Goal: Task Accomplishment & Management: Use online tool/utility

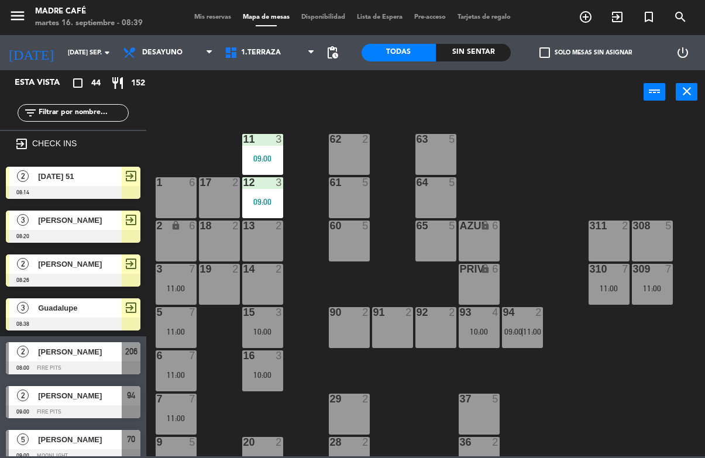
click at [624, 10] on icon "exit_to_app" at bounding box center [617, 17] width 14 height 14
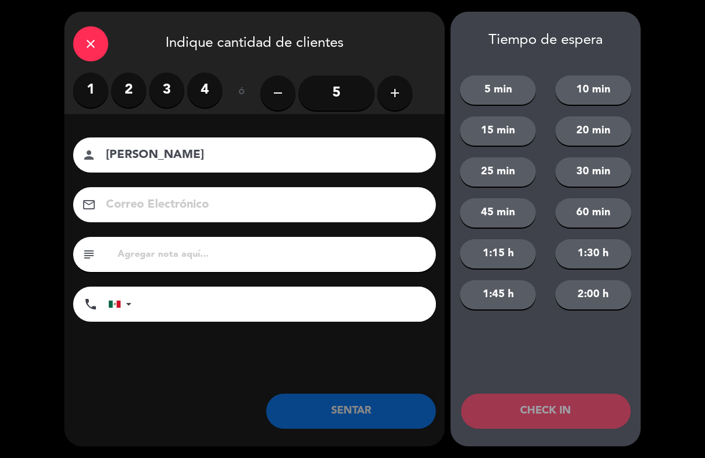
type input "[PERSON_NAME]"
click at [130, 93] on label "2" at bounding box center [128, 90] width 35 height 35
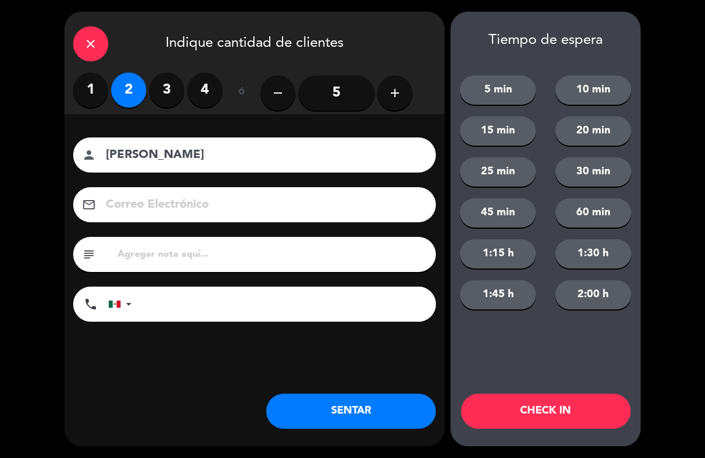
click at [540, 414] on button "CHECK IN" at bounding box center [546, 411] width 170 height 35
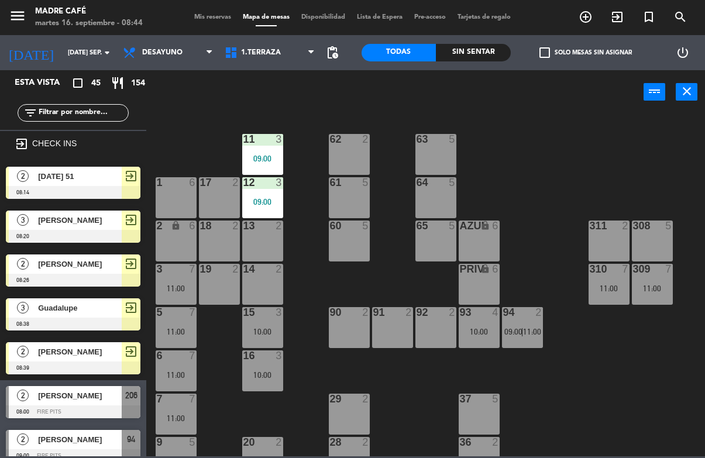
click at [278, 63] on span "1.Terraza" at bounding box center [270, 53] width 102 height 26
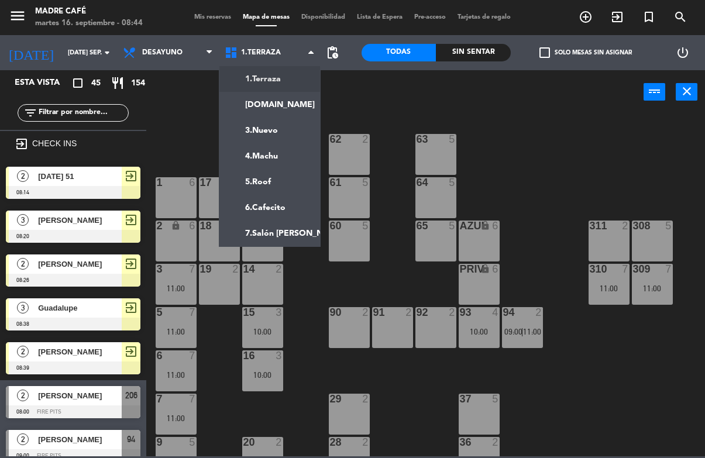
click at [284, 105] on ng-component "menu Madre Café martes 16. septiembre - 08:44 Mis reservas Mapa de mesas Dispon…" at bounding box center [352, 228] width 705 height 456
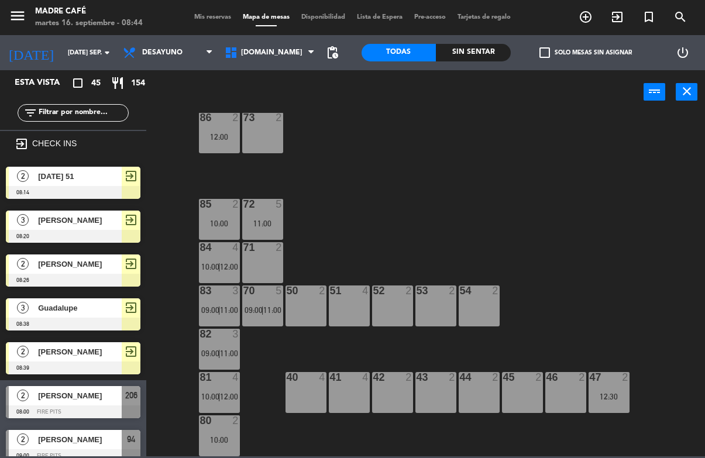
scroll to position [65, 0]
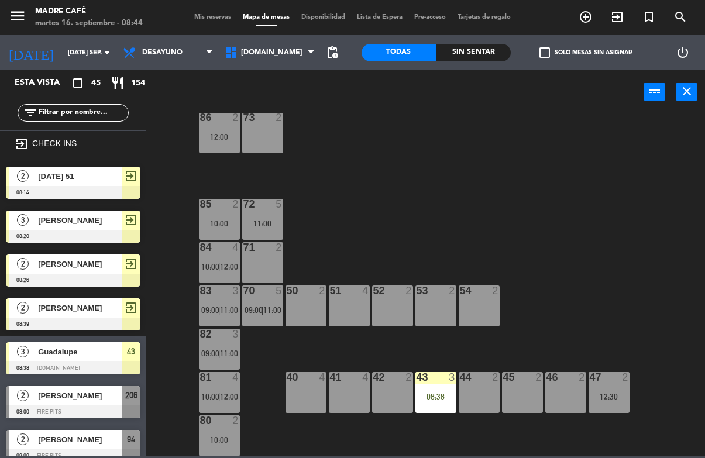
click at [434, 385] on div "43 3 08:38" at bounding box center [435, 392] width 41 height 41
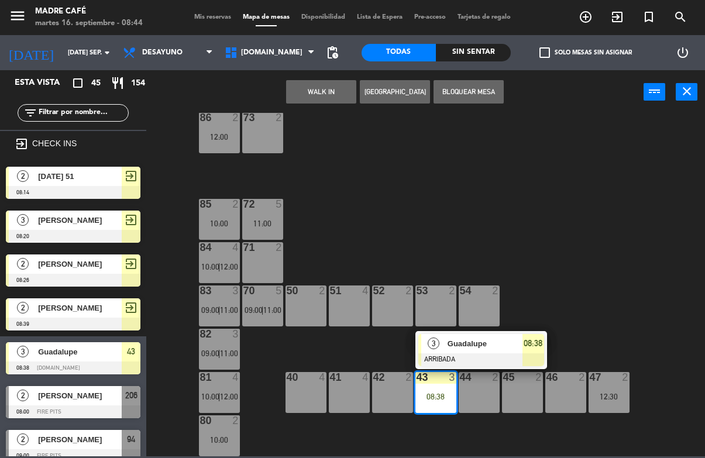
click at [483, 354] on div at bounding box center [481, 359] width 126 height 13
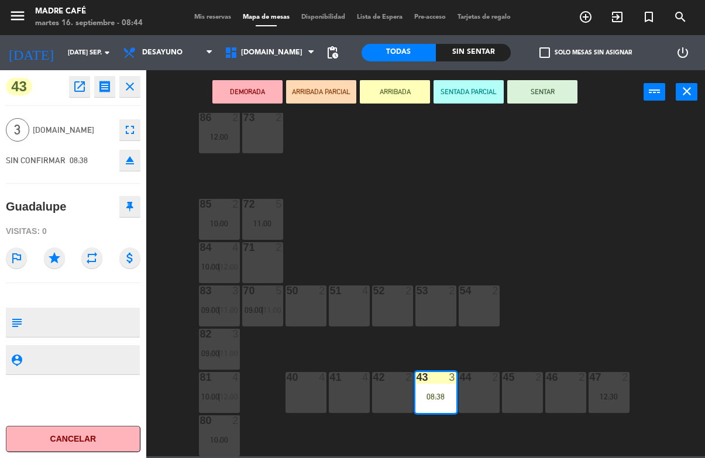
click at [556, 101] on button "SENTAR" at bounding box center [542, 91] width 70 height 23
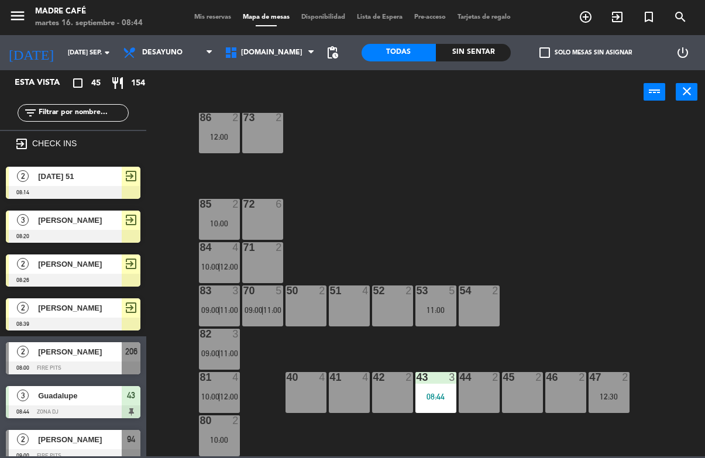
scroll to position [0, 0]
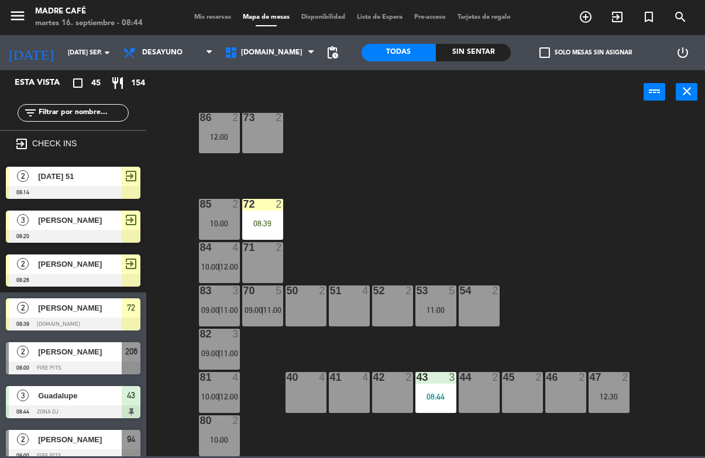
click at [272, 220] on div "08:39" at bounding box center [262, 223] width 41 height 8
click at [390, 209] on div "87 2 09:00 74 2 75 2 76 2 11:00 86 2 12:00 73 2 72 2 08:39 85 2 10:00 71 2 84 4…" at bounding box center [429, 284] width 552 height 343
click at [280, 229] on div "72 2 08:39" at bounding box center [262, 219] width 41 height 41
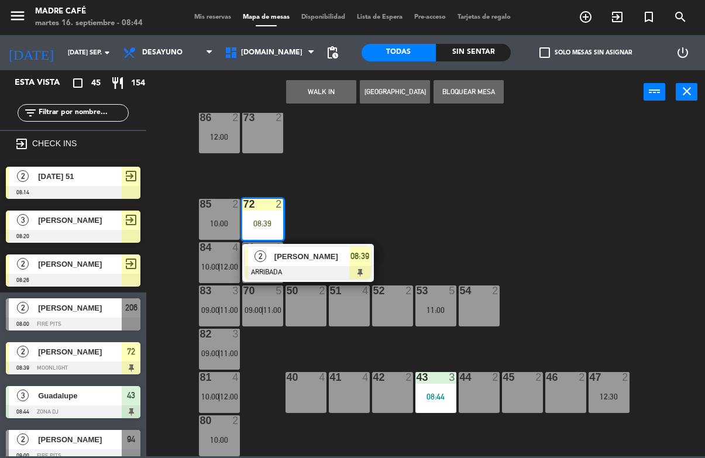
click at [322, 267] on div at bounding box center [308, 272] width 126 height 13
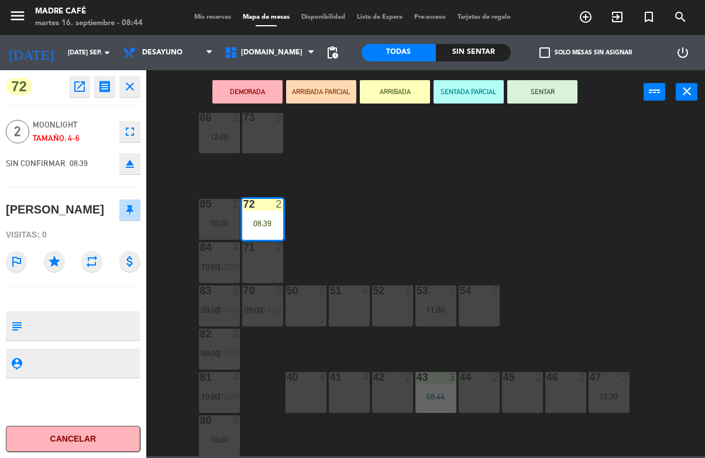
click at [546, 101] on button "SENTAR" at bounding box center [542, 91] width 70 height 23
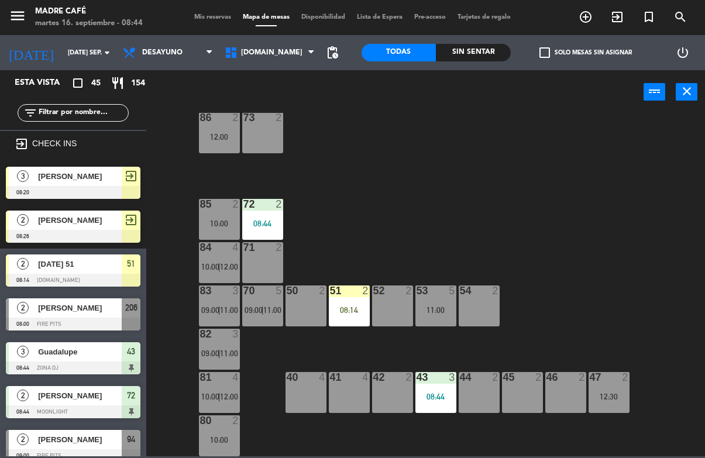
click at [346, 319] on div "51 2 08:14" at bounding box center [349, 306] width 41 height 41
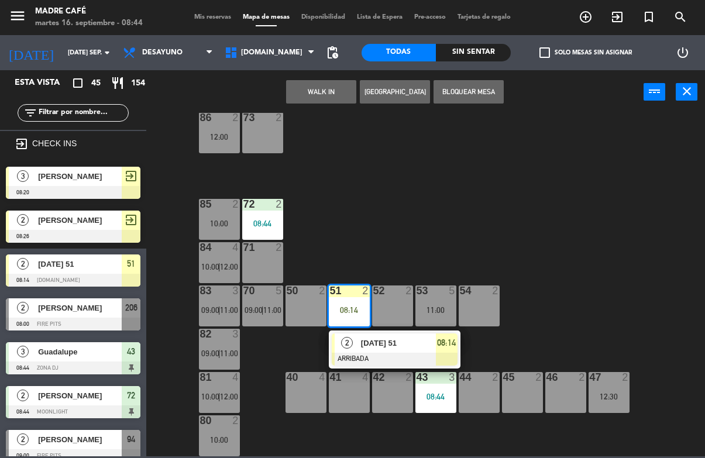
click at [381, 346] on span "[DATE] 51" at bounding box center [398, 343] width 75 height 12
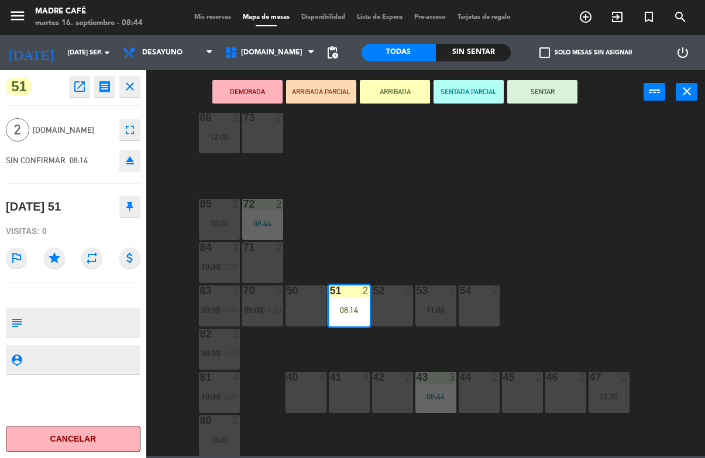
click at [538, 103] on button "SENTAR" at bounding box center [542, 91] width 70 height 23
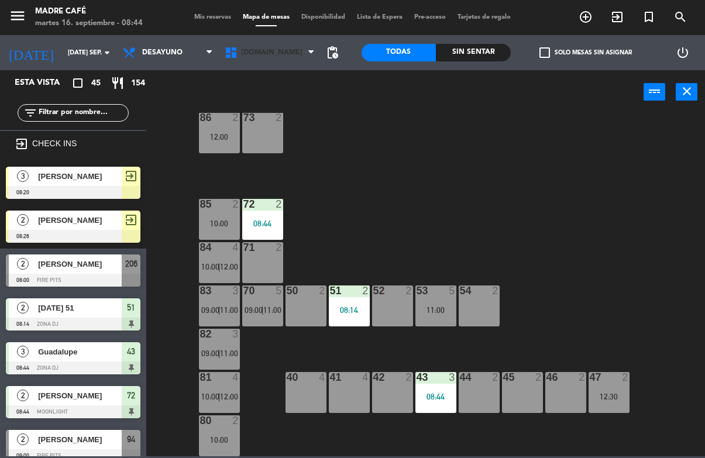
click at [265, 56] on span "[DOMAIN_NAME]" at bounding box center [270, 53] width 102 height 26
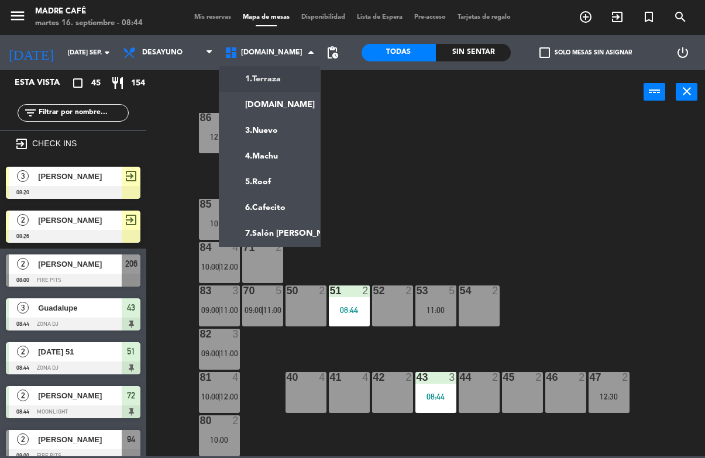
click at [288, 81] on ng-component "menu Madre Café martes 16. septiembre - 08:44 Mis reservas Mapa de mesas Dispon…" at bounding box center [352, 228] width 705 height 456
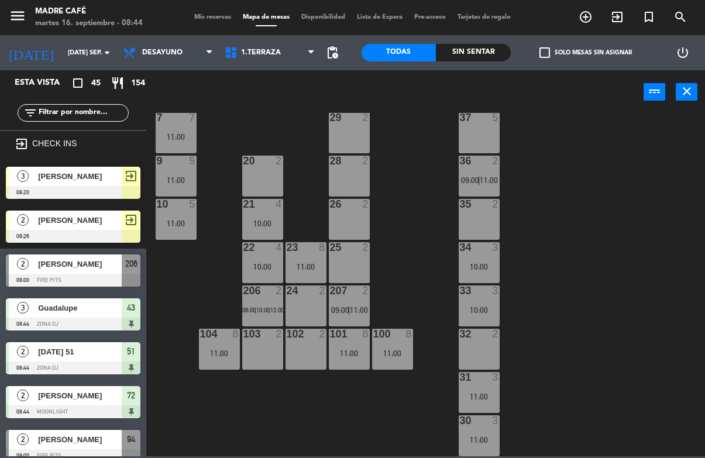
scroll to position [281, 0]
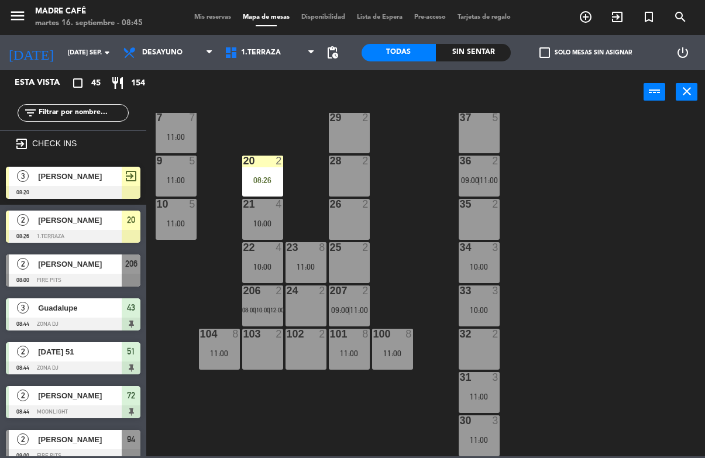
click at [271, 173] on div "20 2 08:26" at bounding box center [262, 176] width 41 height 41
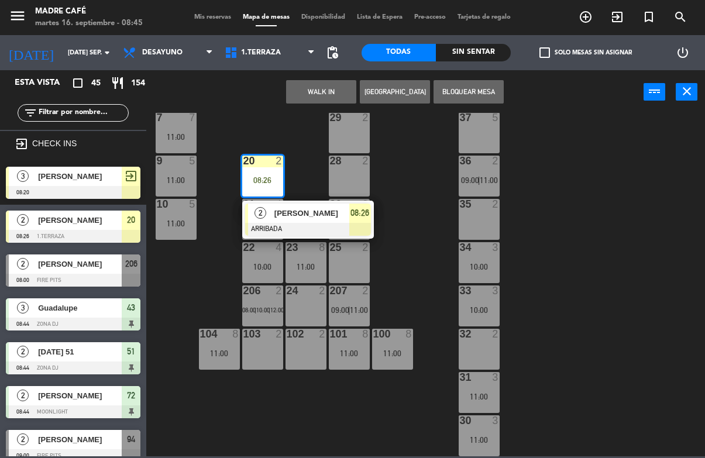
click at [311, 214] on span "[PERSON_NAME]" at bounding box center [311, 213] width 75 height 12
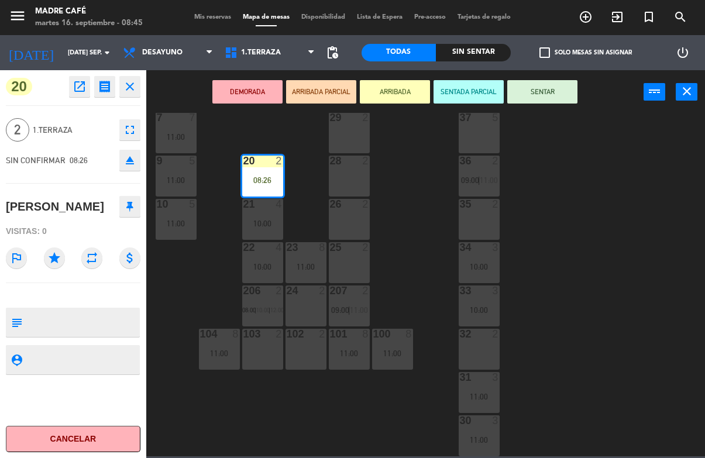
click at [557, 85] on button "SENTAR" at bounding box center [542, 91] width 70 height 23
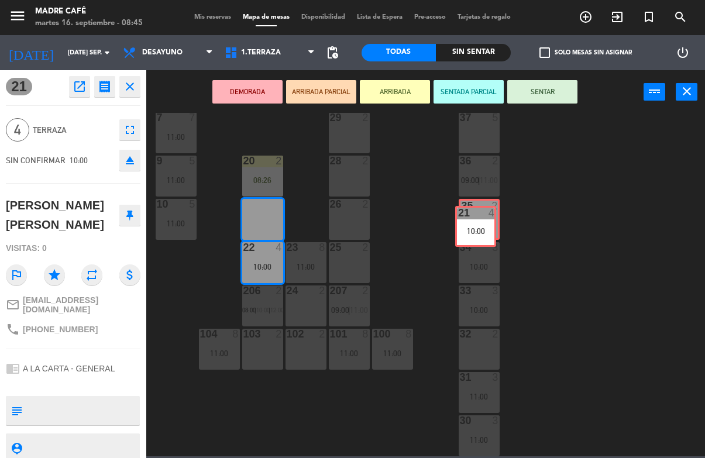
scroll to position [0, 0]
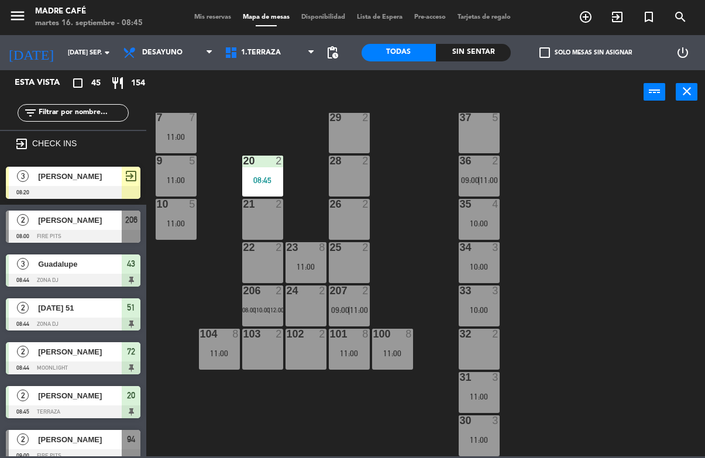
click at [112, 180] on span "[PERSON_NAME]" at bounding box center [80, 176] width 84 height 12
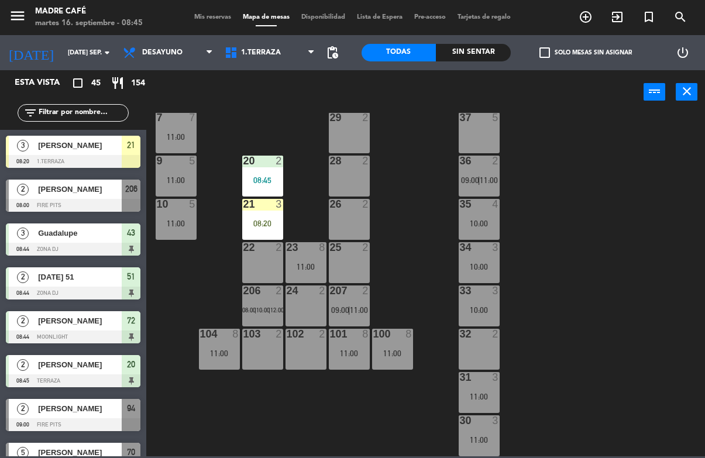
click at [261, 219] on div "08:20" at bounding box center [262, 223] width 41 height 8
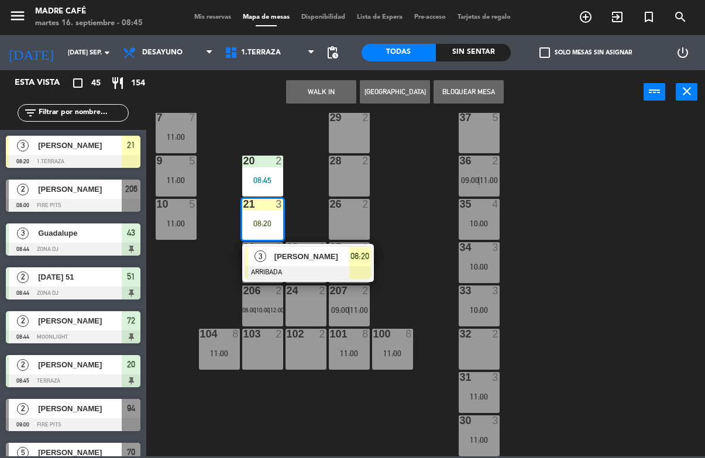
click at [306, 266] on div at bounding box center [308, 272] width 126 height 13
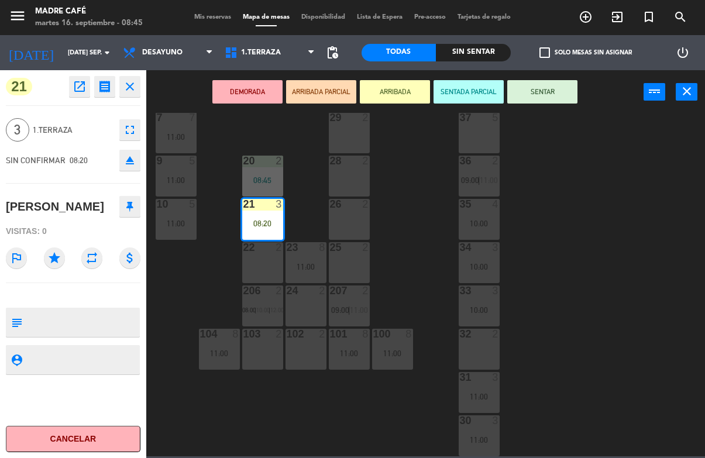
click at [549, 102] on button "SENTAR" at bounding box center [542, 91] width 70 height 23
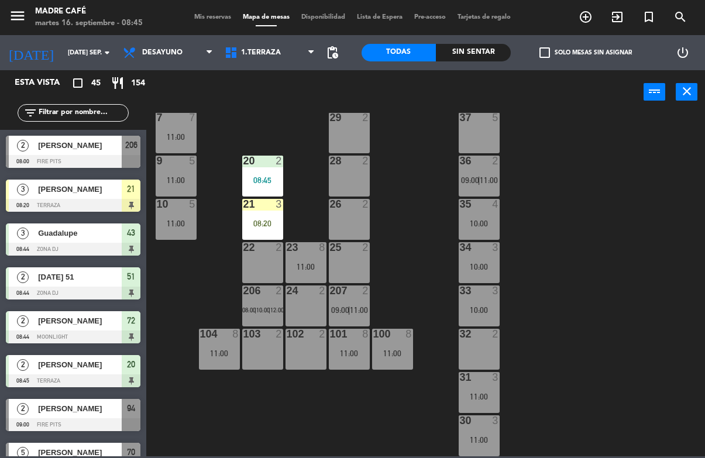
click at [249, 227] on div "08:20" at bounding box center [262, 223] width 41 height 8
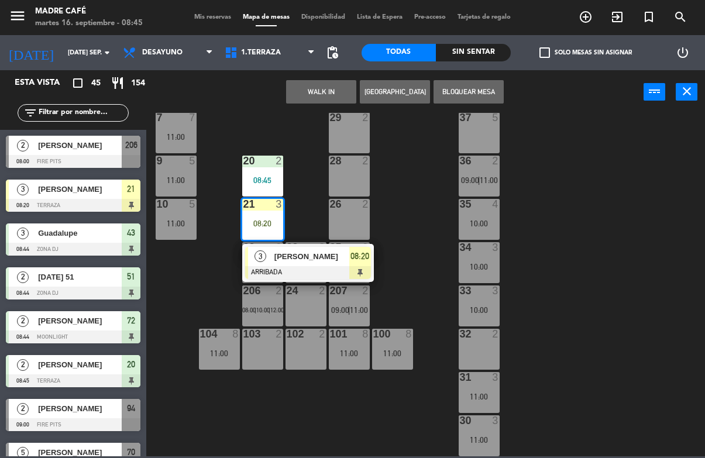
click at [290, 257] on span "[PERSON_NAME]" at bounding box center [311, 256] width 75 height 12
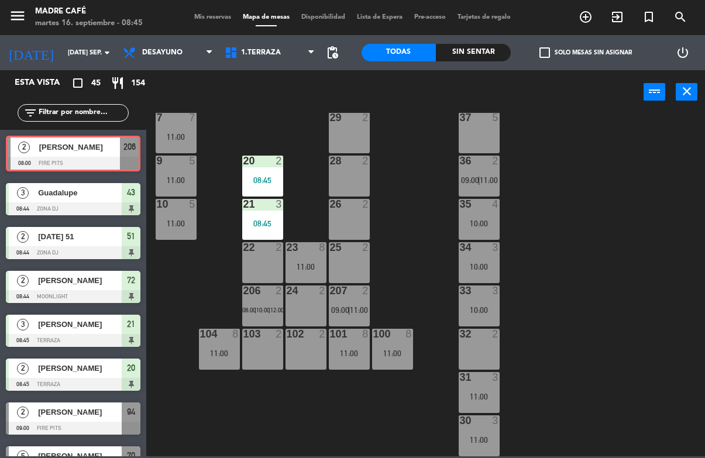
click at [198, 286] on div "11 3 09:00 63 5 62 2 12 3 09:00 1 6 61 5 64 5 17 2 13 2 2 lock 6 60 5 65 5 308 …" at bounding box center [429, 284] width 552 height 343
click at [111, 148] on span "Jimena Paniagua" at bounding box center [79, 147] width 81 height 12
click at [195, 257] on div "11 3 09:00 63 5 62 2 12 3 09:00 1 6 61 5 64 5 17 2 13 2 2 lock 6 60 5 65 5 308 …" at bounding box center [429, 284] width 552 height 343
click at [235, 115] on div "11 3 09:00 63 5 62 2 12 3 09:00 1 6 61 5 64 5 17 2 13 2 2 lock 6 60 5 65 5 308 …" at bounding box center [429, 284] width 552 height 343
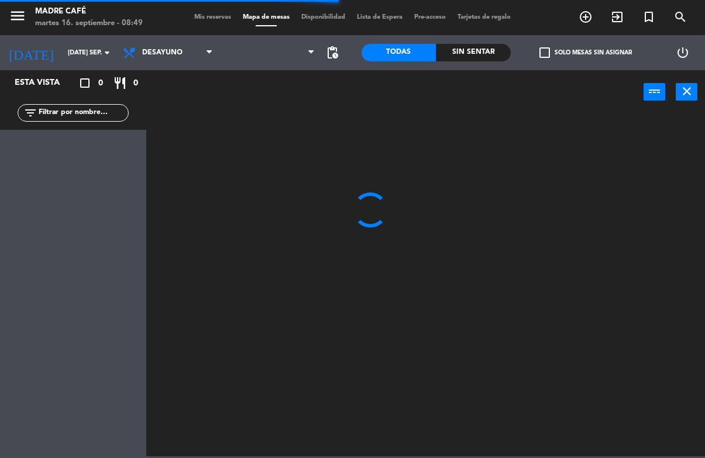
click at [610, 21] on span "exit_to_app" at bounding box center [617, 17] width 32 height 20
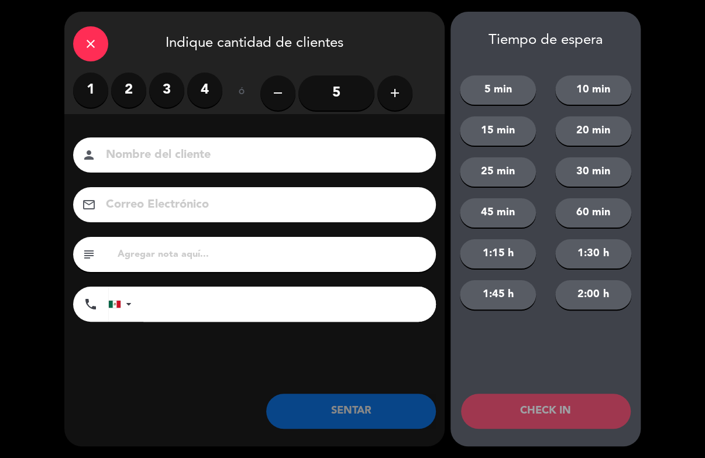
click at [620, 8] on div "close Indique cantidad de clientes 1 2 3 4 ó remove 5 add Nombre del cliente pe…" at bounding box center [352, 229] width 705 height 458
click at [330, 91] on input "5" at bounding box center [336, 92] width 76 height 35
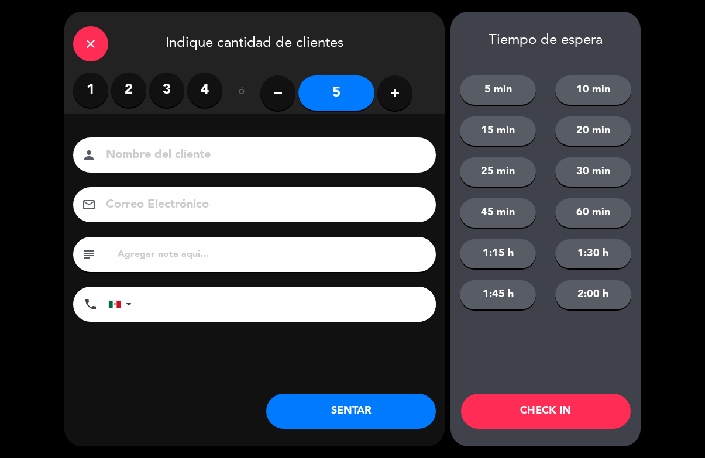
click at [336, 145] on input at bounding box center [263, 155] width 316 height 20
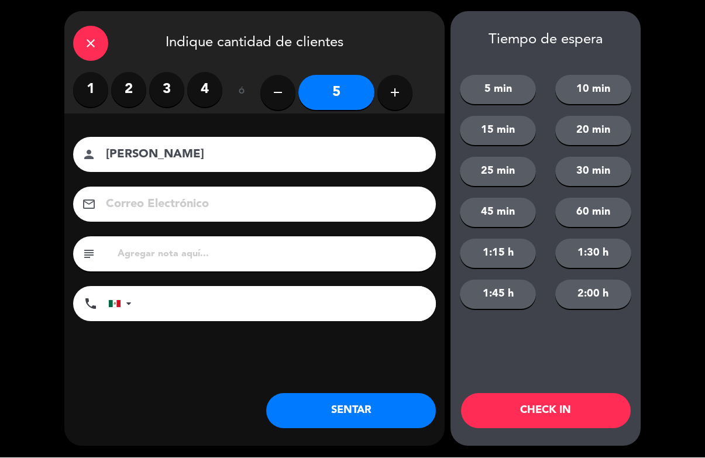
type input "[PERSON_NAME]"
click at [577, 416] on button "CHECK IN" at bounding box center [546, 411] width 170 height 35
